Goal: Information Seeking & Learning: Learn about a topic

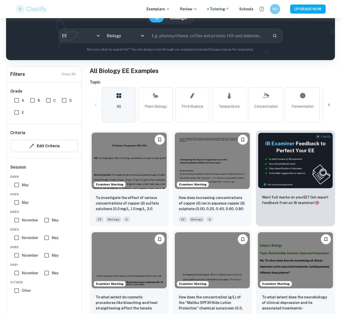
scroll to position [63, 0]
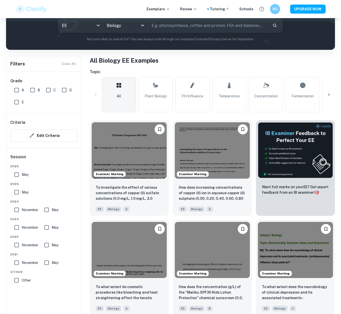
click at [17, 90] on input "A" at bounding box center [17, 90] width 10 height 10
checkbox input "true"
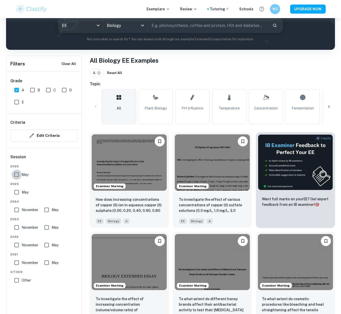
click at [16, 175] on input "May" at bounding box center [17, 175] width 10 height 10
checkbox input "true"
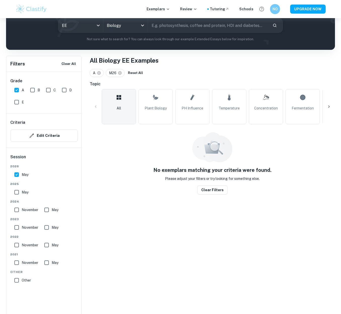
click at [15, 192] on input "May" at bounding box center [17, 192] width 10 height 10
checkbox input "true"
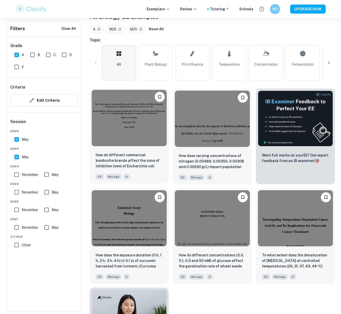
scroll to position [109, 0]
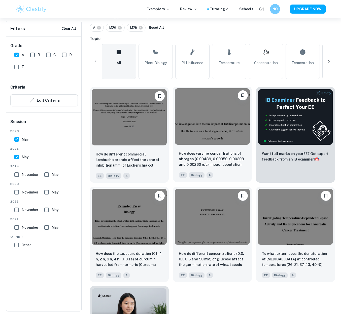
click at [206, 151] on p "How does varying concentrations of nitrogen (0.00489, 0.00350, 0.00308 and 0.00…" at bounding box center [212, 159] width 67 height 17
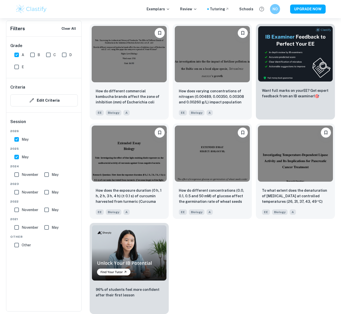
scroll to position [172, 0]
click at [15, 155] on input "May" at bounding box center [17, 157] width 10 height 10
checkbox input "false"
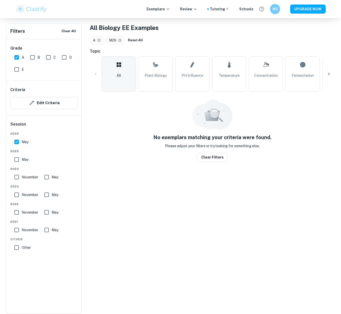
scroll to position [96, 0]
click at [15, 140] on input "May" at bounding box center [17, 142] width 10 height 10
checkbox input "false"
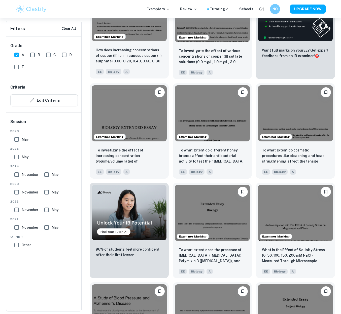
scroll to position [212, 0]
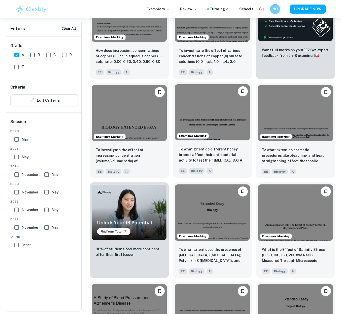
click at [185, 154] on p "To what extent do different honey brands affect their antibacterial activity to…" at bounding box center [212, 154] width 67 height 17
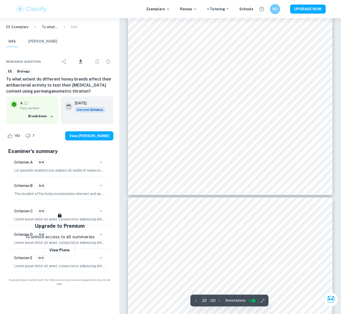
scroll to position [5666, 0]
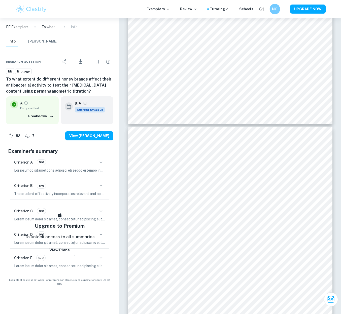
click at [283, 1] on div "Exemplars Review Tutoring Schools NO UPGRADE NOW" at bounding box center [170, 9] width 341 height 18
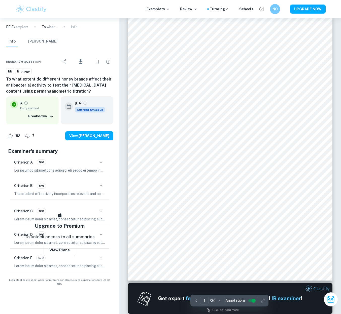
scroll to position [7, 0]
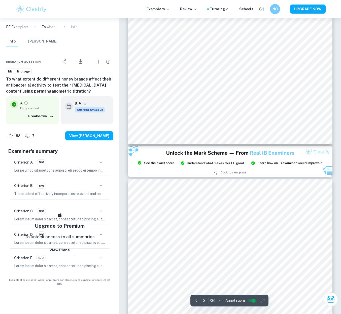
type input "3"
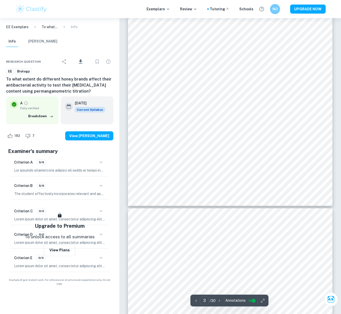
scroll to position [682, 0]
